Goal: Task Accomplishment & Management: Manage account settings

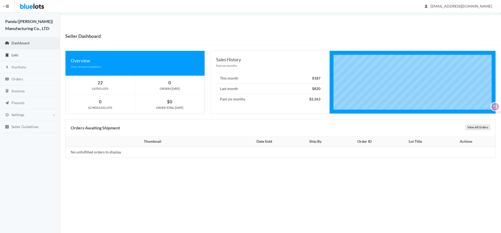
click at [19, 55] on link "Lots" at bounding box center [30, 55] width 60 height 12
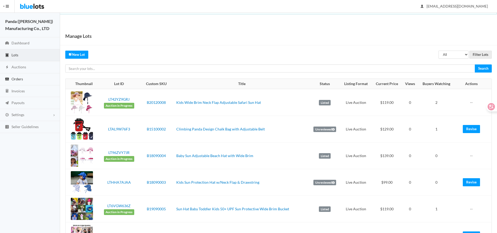
click at [19, 80] on span "Orders" at bounding box center [16, 79] width 11 height 4
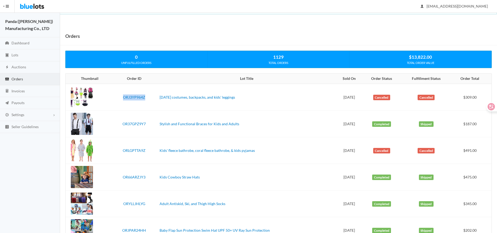
drag, startPoint x: 145, startPoint y: 100, endPoint x: 121, endPoint y: 99, distance: 24.0
click at [121, 99] on td "ORJ3YP964Z" at bounding box center [134, 97] width 46 height 27
copy link "ORJ3YP964Z"
